Goal: Navigation & Orientation: Find specific page/section

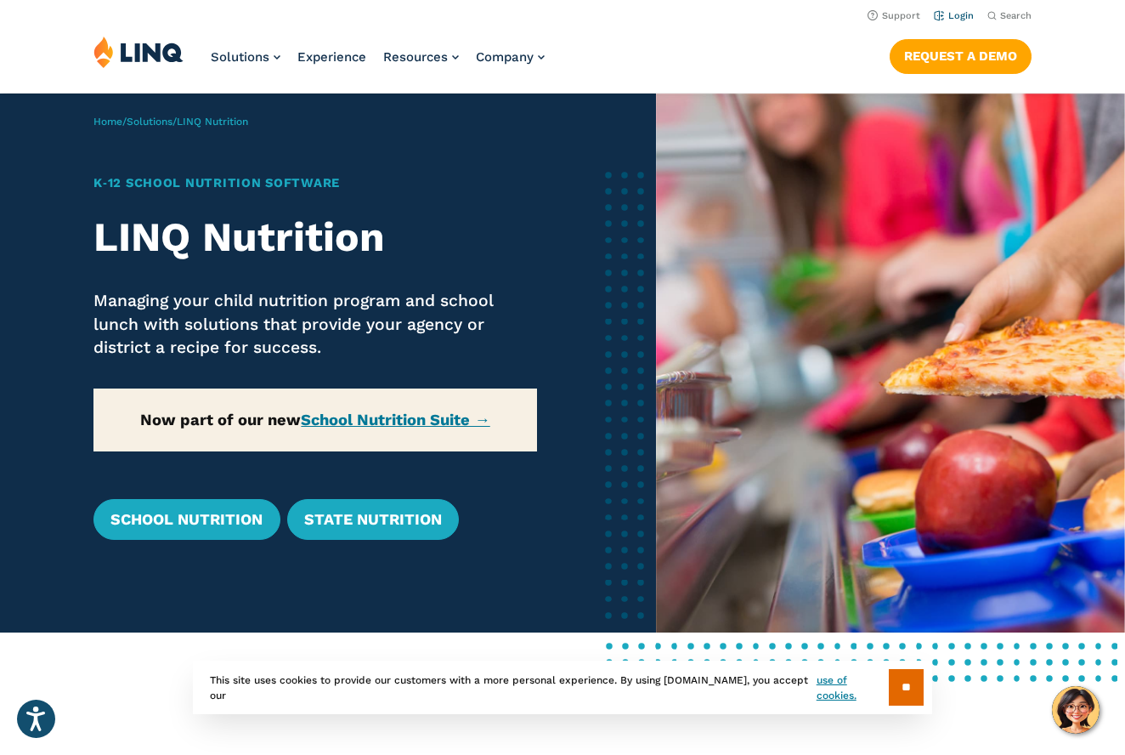
click at [960, 16] on link "Login" at bounding box center [954, 15] width 40 height 11
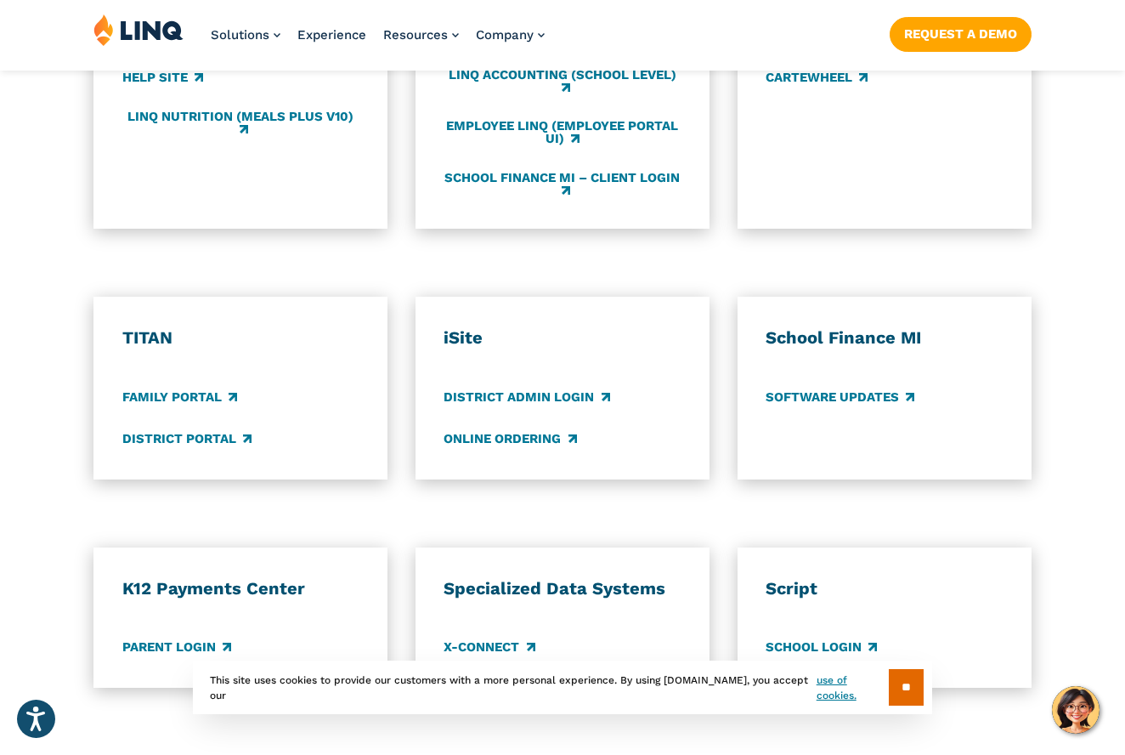
scroll to position [1125, 0]
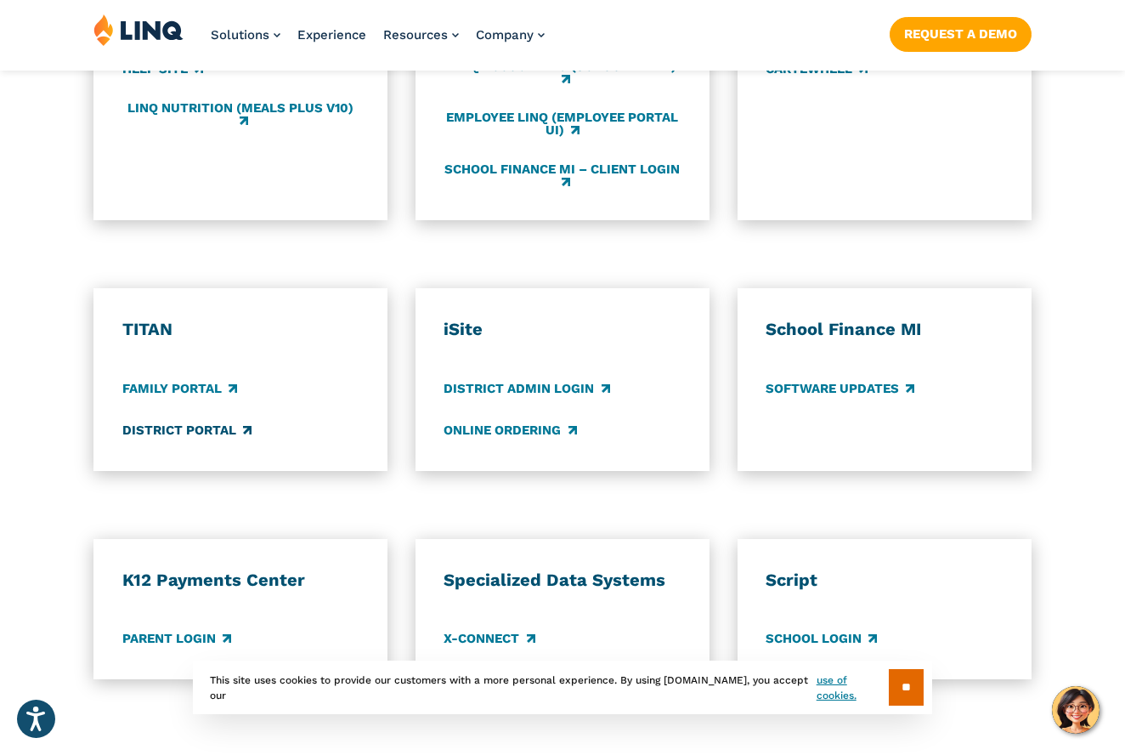
click at [219, 421] on link "District Portal" at bounding box center [186, 430] width 129 height 19
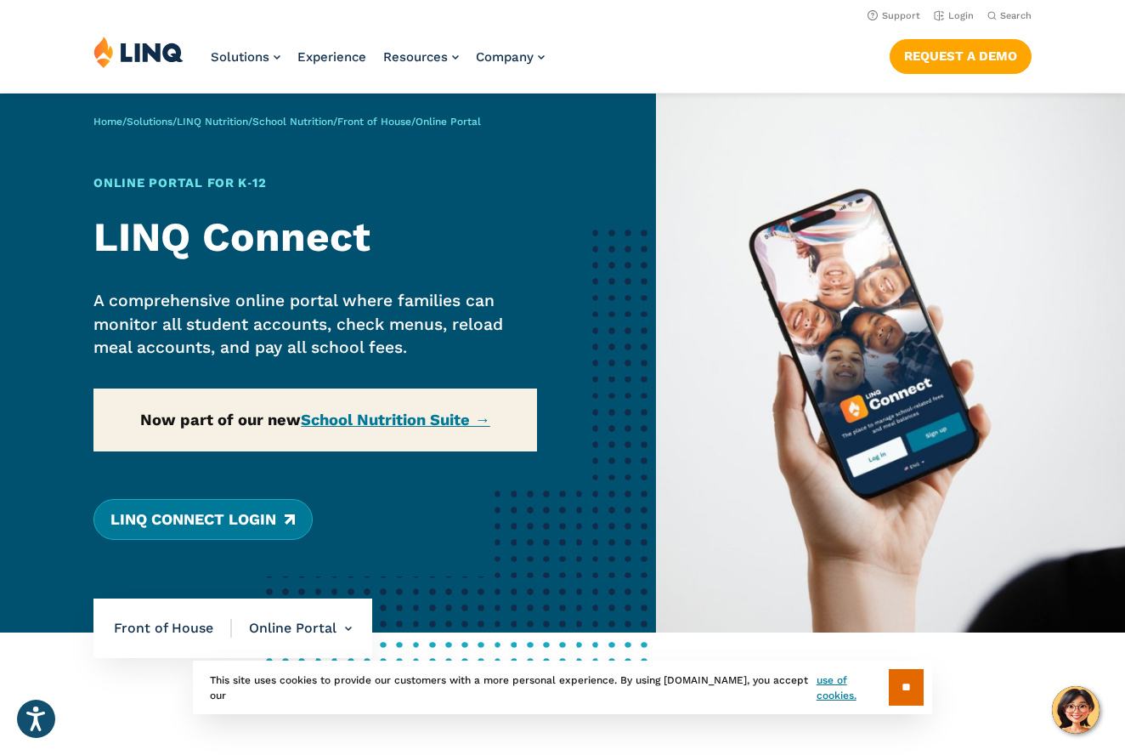
click at [217, 517] on link "LINQ Connect Login" at bounding box center [202, 519] width 218 height 41
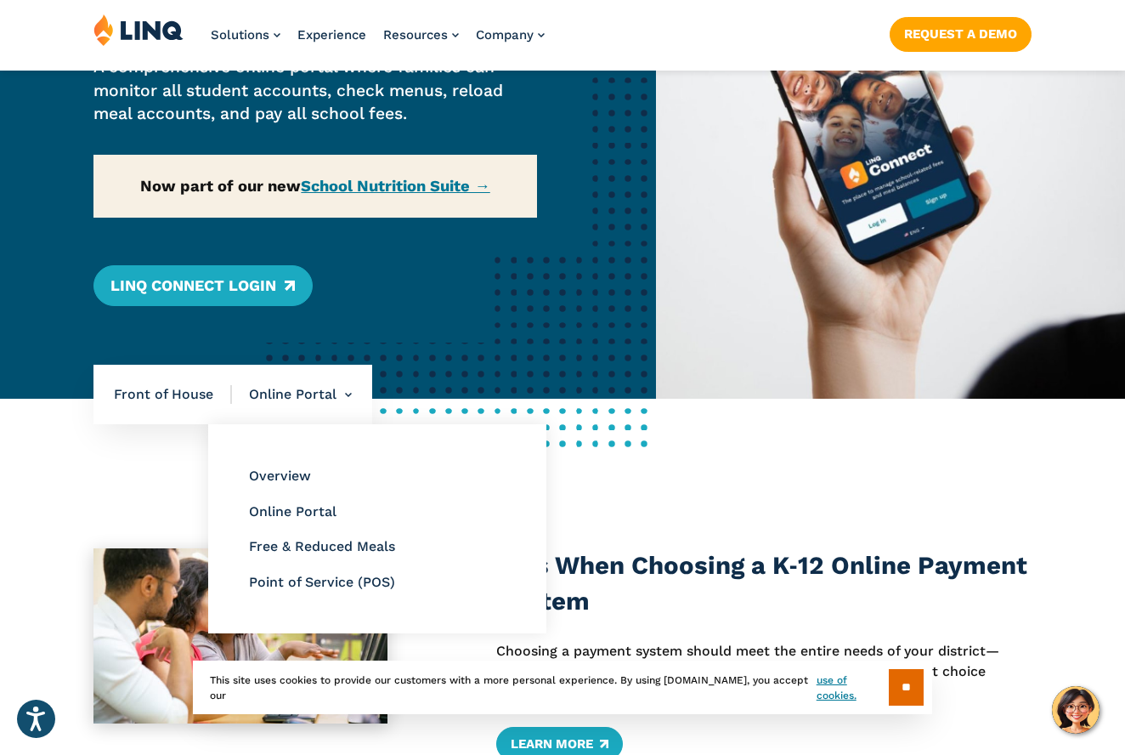
scroll to position [235, 0]
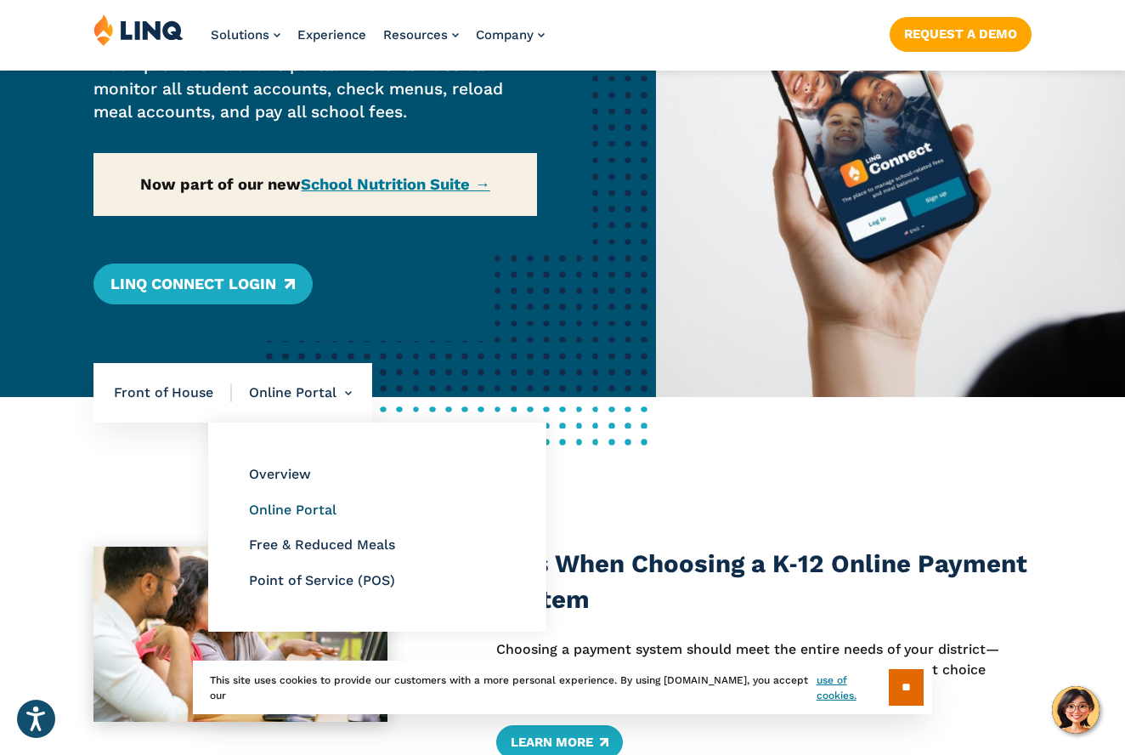
click at [290, 506] on link "Online Portal" at bounding box center [293, 509] width 88 height 16
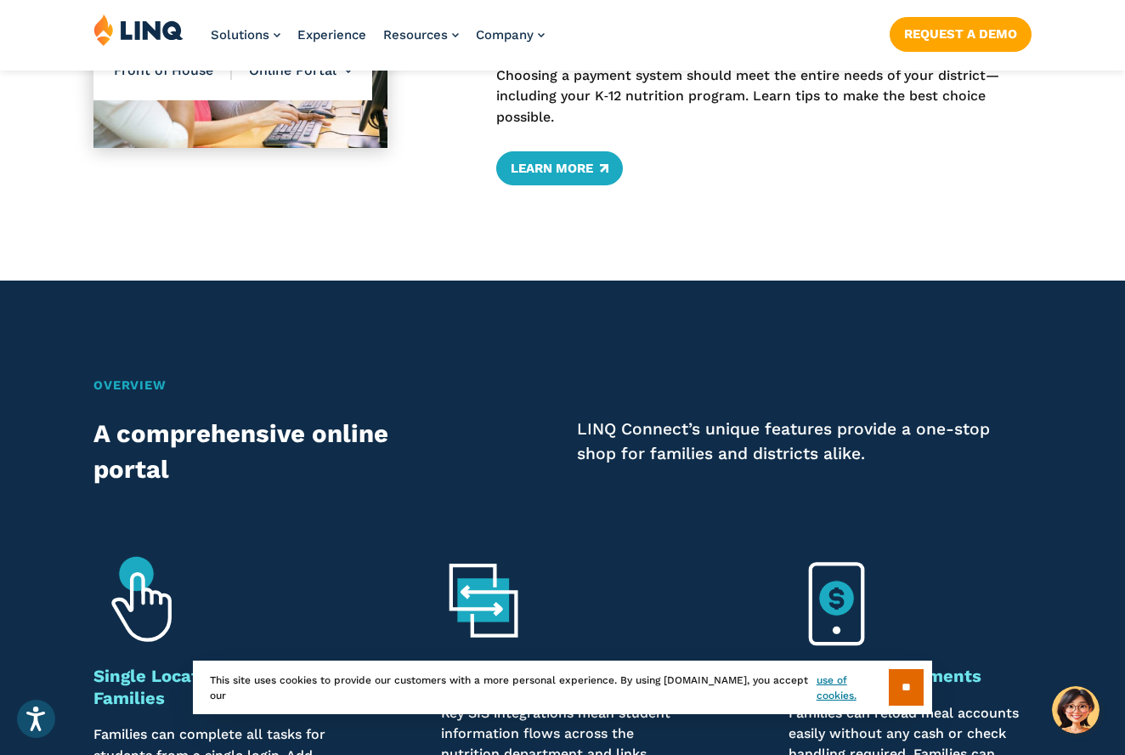
scroll to position [813, 0]
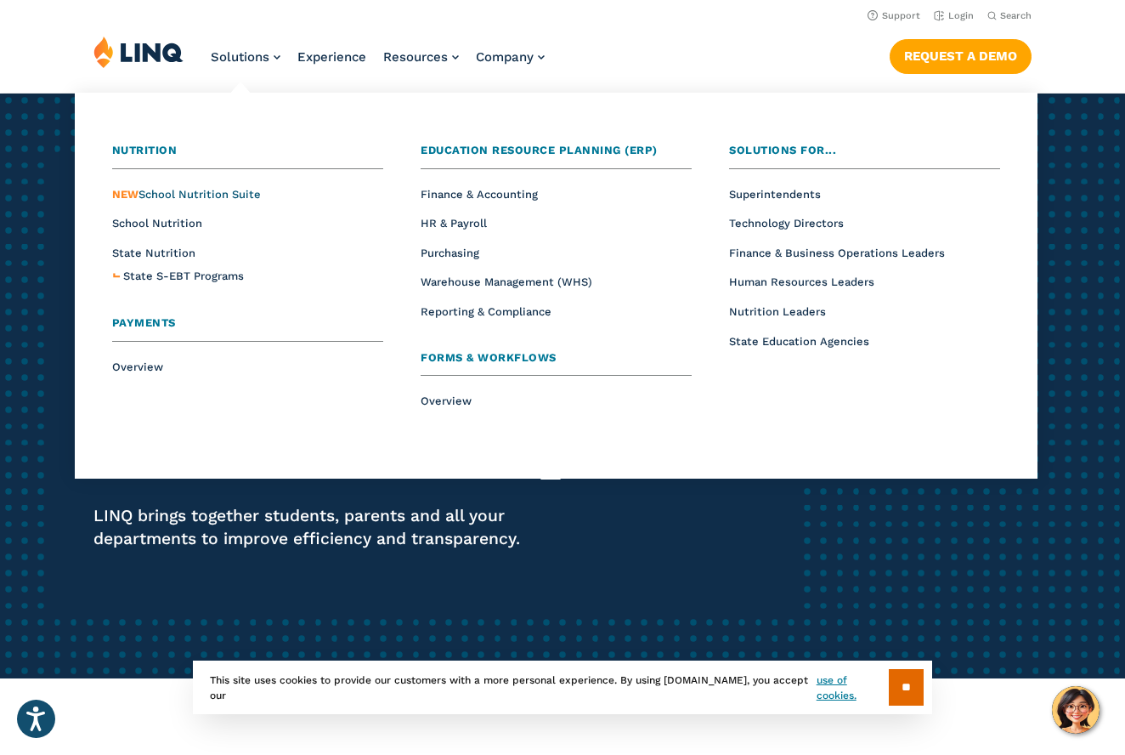
click at [226, 194] on span "NEW School Nutrition Suite" at bounding box center [186, 194] width 149 height 13
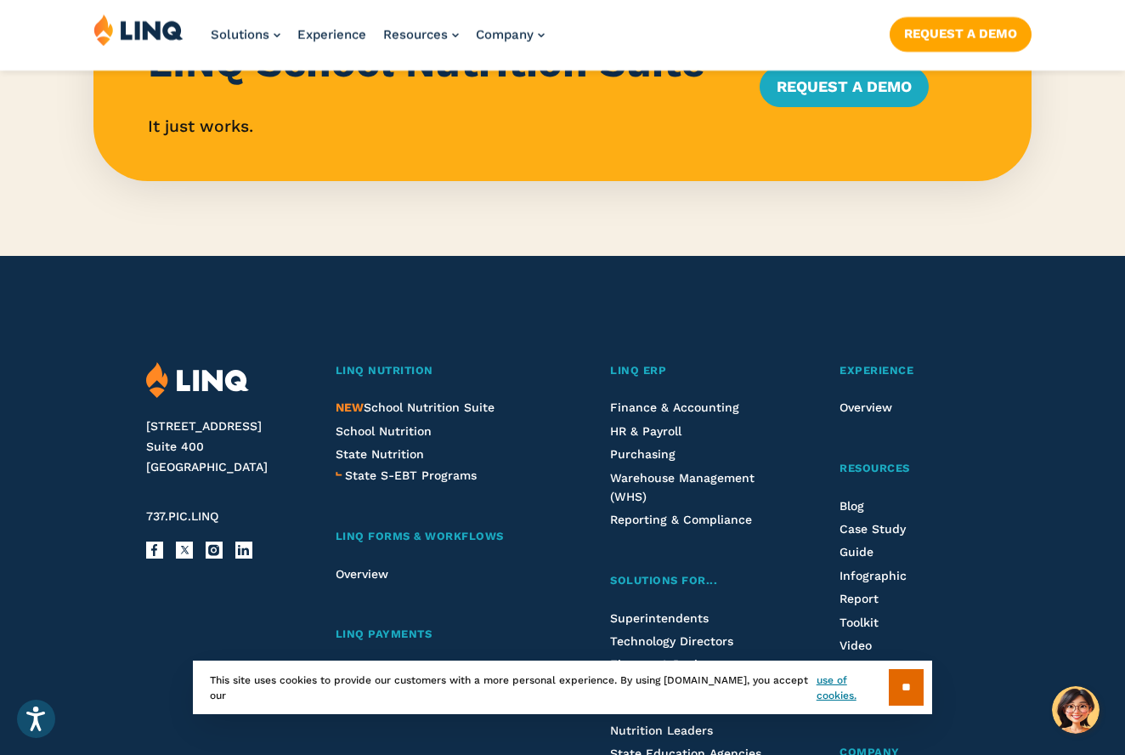
scroll to position [1731, 0]
